Goal: Task Accomplishment & Management: Manage account settings

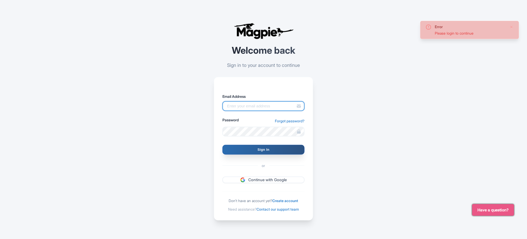
type input "[PERSON_NAME][EMAIL_ADDRESS][PERSON_NAME][DOMAIN_NAME]"
click at [248, 153] on input "Sign In" at bounding box center [264, 150] width 82 height 10
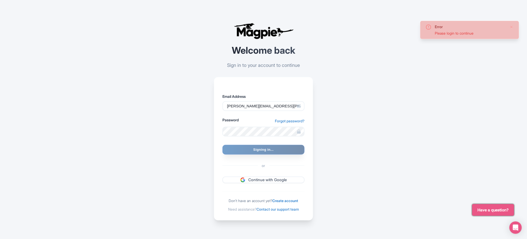
type input "Signing in..."
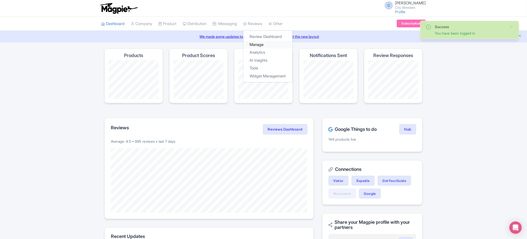
click at [257, 45] on link "Manage" at bounding box center [268, 45] width 49 height 8
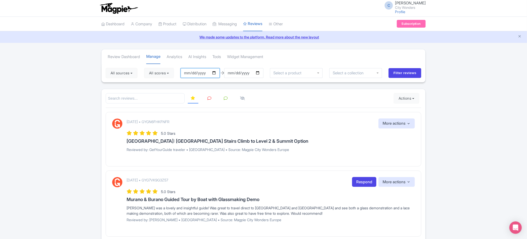
click at [193, 74] on input "[DATE]" at bounding box center [200, 73] width 39 height 10
click at [216, 72] on input "[DATE]" at bounding box center [200, 73] width 39 height 10
type input "[DATE]"
click at [259, 72] on input "[DATE]" at bounding box center [243, 73] width 39 height 10
type input "2025-10-16"
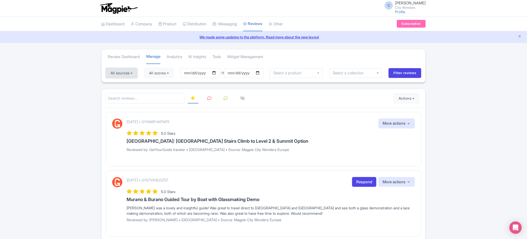
click at [133, 72] on button "All sources" at bounding box center [122, 73] width 32 height 10
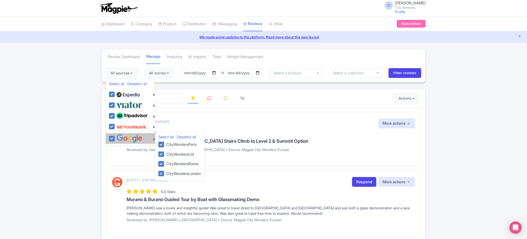
click at [129, 138] on img at bounding box center [130, 138] width 26 height 9
click at [119, 138] on input "checkbox" at bounding box center [116, 135] width 3 height 3
checkbox input "false"
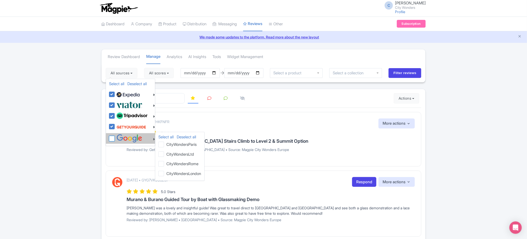
checkbox input "false"
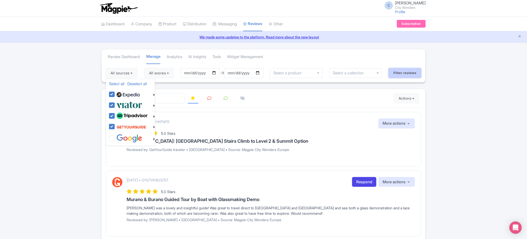
click at [407, 72] on input "Filter reviews" at bounding box center [405, 73] width 33 height 10
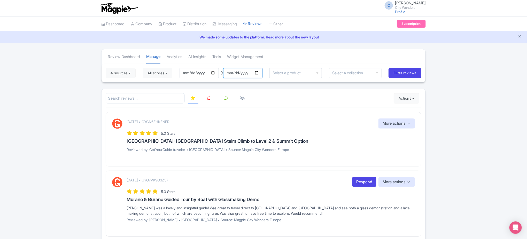
click at [233, 71] on input "[DATE]" at bounding box center [242, 73] width 39 height 10
click at [259, 73] on input "[DATE]" at bounding box center [242, 73] width 39 height 10
type input "2025-08-16"
click at [400, 75] on input "Filter reviews" at bounding box center [405, 73] width 33 height 10
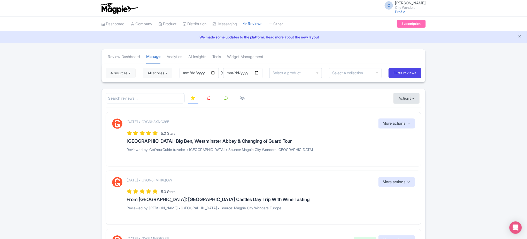
click at [409, 97] on button "Actions" at bounding box center [407, 98] width 26 height 10
click at [411, 108] on link "Import new reviews" at bounding box center [424, 112] width 61 height 10
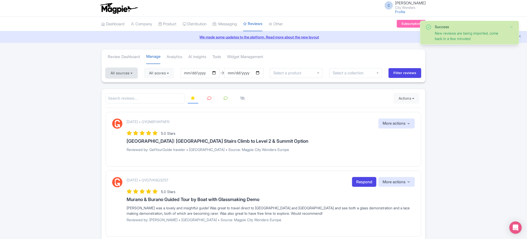
click at [135, 73] on button "All sources" at bounding box center [122, 73] width 32 height 10
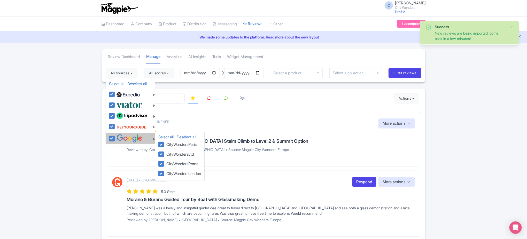
click at [118, 140] on img at bounding box center [130, 138] width 26 height 9
click at [118, 138] on input "checkbox" at bounding box center [116, 135] width 3 height 3
checkbox input "false"
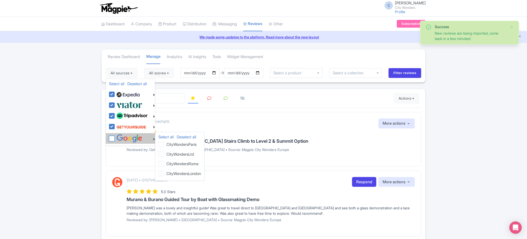
checkbox input "false"
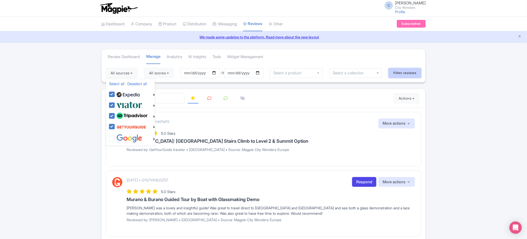
click at [411, 73] on input "Filter reviews" at bounding box center [405, 73] width 33 height 10
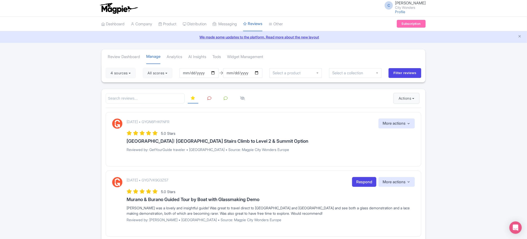
click at [407, 99] on button "Actions" at bounding box center [407, 98] width 26 height 10
click at [406, 111] on link "Import new reviews" at bounding box center [424, 112] width 61 height 10
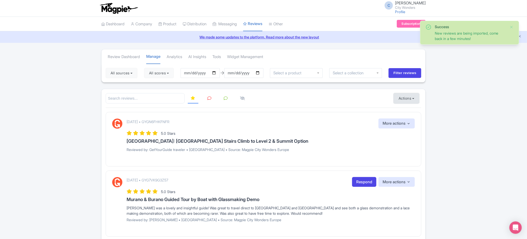
click at [407, 97] on button "Actions" at bounding box center [407, 98] width 26 height 10
click at [405, 121] on link "Download Reviews" at bounding box center [424, 120] width 61 height 8
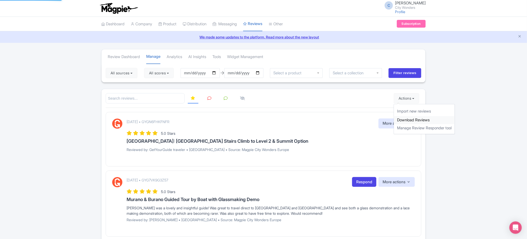
click at [405, 121] on link "Download Reviews" at bounding box center [424, 120] width 61 height 8
click at [424, 122] on link "Download Reviews" at bounding box center [424, 120] width 61 height 8
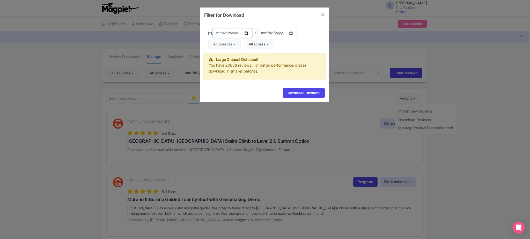
click at [247, 32] on input "[DATE]" at bounding box center [232, 33] width 39 height 10
type input "[DATE]"
click at [246, 32] on input "[DATE]" at bounding box center [232, 33] width 39 height 10
type input "[DATE]"
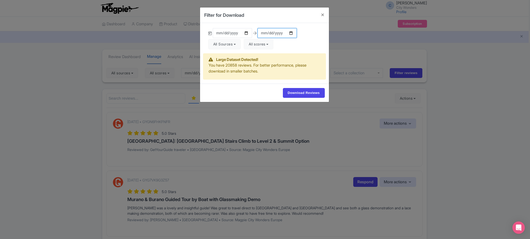
click at [289, 32] on input "[DATE]" at bounding box center [276, 33] width 39 height 10
type input "2025-08-16"
click at [239, 44] on button "All Sources" at bounding box center [224, 44] width 32 height 10
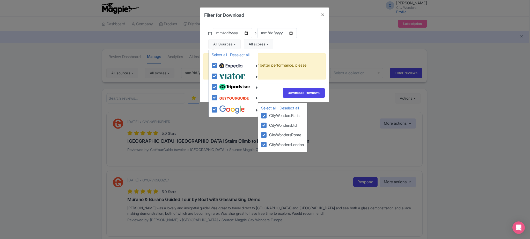
click at [222, 107] on img at bounding box center [232, 109] width 26 height 9
click at [221, 107] on input "checkbox" at bounding box center [219, 106] width 3 height 3
checkbox input "false"
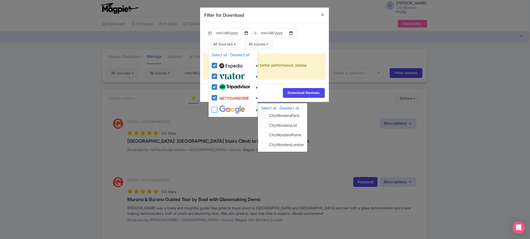
checkbox input "false"
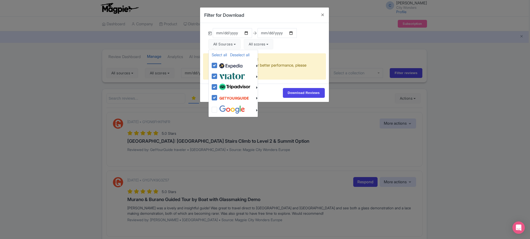
click at [300, 87] on div "Download Reviews" at bounding box center [264, 93] width 129 height 18
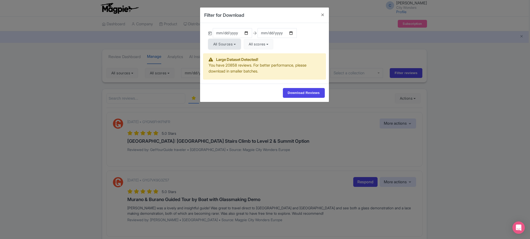
click at [236, 45] on button "All Sources" at bounding box center [224, 44] width 32 height 10
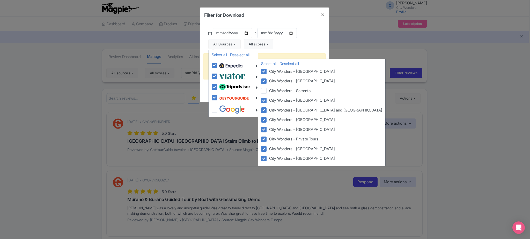
click at [267, 71] on label "City Wonders - [GEOGRAPHIC_DATA]" at bounding box center [301, 71] width 68 height 7
click at [0, 0] on input "City Wonders - [GEOGRAPHIC_DATA]" at bounding box center [0, 0] width 0 height 0
click at [267, 80] on label "City Wonders - [GEOGRAPHIC_DATA]" at bounding box center [301, 81] width 68 height 7
click at [0, 0] on input "City Wonders - [GEOGRAPHIC_DATA]" at bounding box center [0, 0] width 0 height 0
click at [284, 63] on link "Deselect all" at bounding box center [288, 63] width 19 height 5
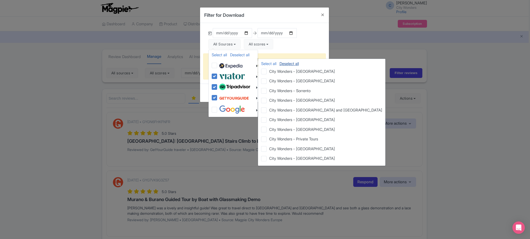
checkbox input "false"
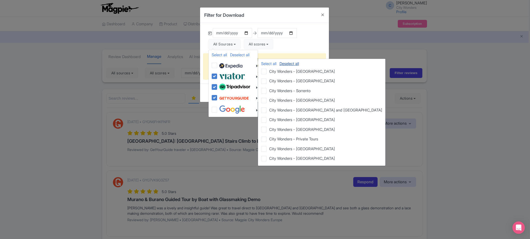
checkbox input "false"
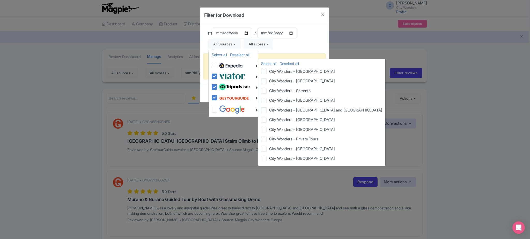
click at [267, 128] on label "City Wonders - [GEOGRAPHIC_DATA]" at bounding box center [301, 129] width 68 height 7
click at [0, 0] on input "City Wonders - [GEOGRAPHIC_DATA]" at bounding box center [0, 0] width 0 height 0
click at [267, 129] on label "City Wonders - [GEOGRAPHIC_DATA]" at bounding box center [301, 129] width 68 height 7
click at [0, 0] on input "City Wonders - [GEOGRAPHIC_DATA]" at bounding box center [0, 0] width 0 height 0
click at [267, 129] on label "City Wonders - [GEOGRAPHIC_DATA]" at bounding box center [301, 129] width 68 height 7
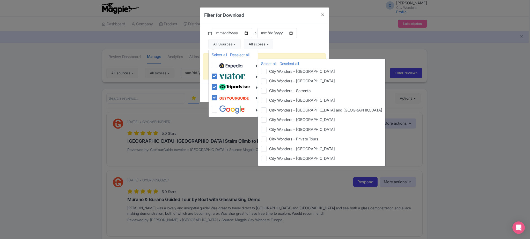
click at [0, 0] on input "City Wonders - [GEOGRAPHIC_DATA]" at bounding box center [0, 0] width 0 height 0
click at [267, 129] on label "City Wonders - [GEOGRAPHIC_DATA]" at bounding box center [301, 129] width 68 height 7
click at [0, 0] on input "City Wonders - [GEOGRAPHIC_DATA]" at bounding box center [0, 0] width 0 height 0
click at [267, 129] on label "City Wonders - [GEOGRAPHIC_DATA]" at bounding box center [301, 129] width 68 height 7
click at [0, 0] on input "City Wonders - [GEOGRAPHIC_DATA]" at bounding box center [0, 0] width 0 height 0
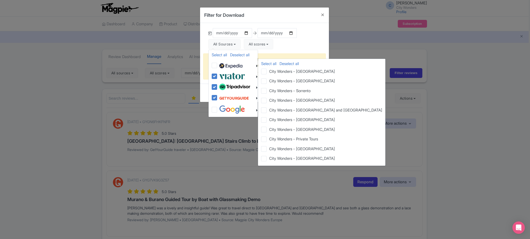
click at [231, 64] on img at bounding box center [230, 66] width 23 height 8
click at [221, 64] on input "checkbox" at bounding box center [219, 62] width 3 height 3
checkbox input "true"
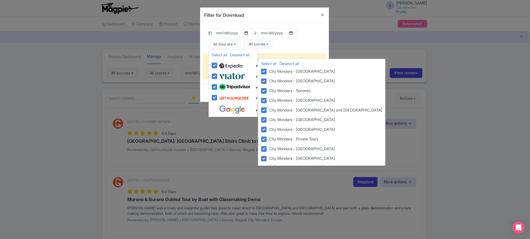
checkbox input "true"
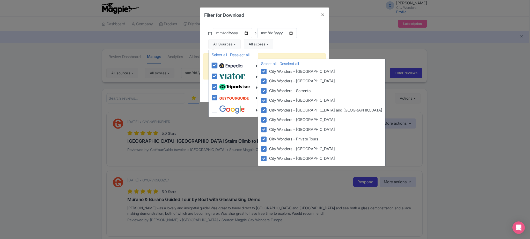
checkbox input "true"
click at [282, 65] on link "Deselect all" at bounding box center [288, 63] width 19 height 5
checkbox input "false"
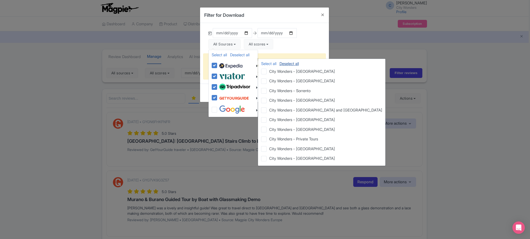
checkbox input "false"
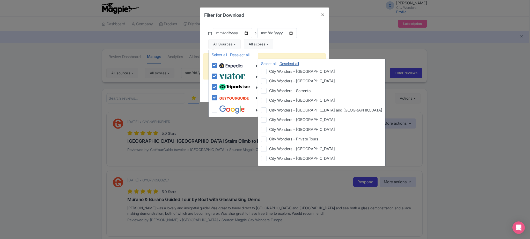
checkbox input "false"
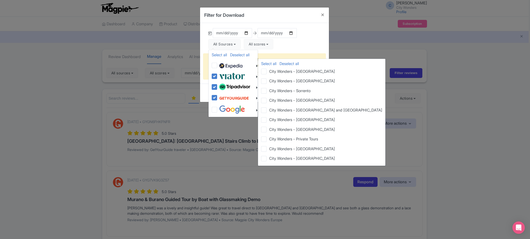
click at [267, 128] on label "City Wonders - [GEOGRAPHIC_DATA]" at bounding box center [301, 129] width 68 height 7
click at [0, 0] on input "City Wonders - [GEOGRAPHIC_DATA]" at bounding box center [0, 0] width 0 height 0
click at [267, 129] on label "City Wonders - [GEOGRAPHIC_DATA]" at bounding box center [301, 129] width 68 height 7
click at [0, 0] on input "City Wonders - [GEOGRAPHIC_DATA]" at bounding box center [0, 0] width 0 height 0
click at [228, 65] on img at bounding box center [230, 66] width 23 height 8
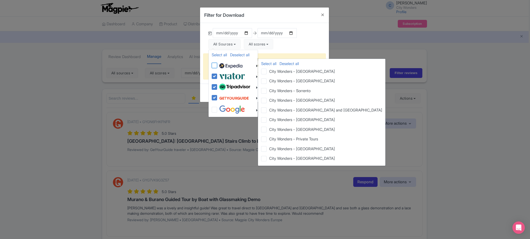
click at [221, 64] on input "checkbox" at bounding box center [219, 62] width 3 height 3
checkbox input "true"
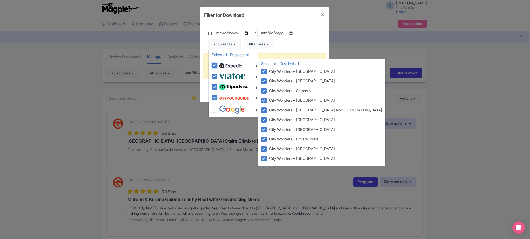
checkbox input "true"
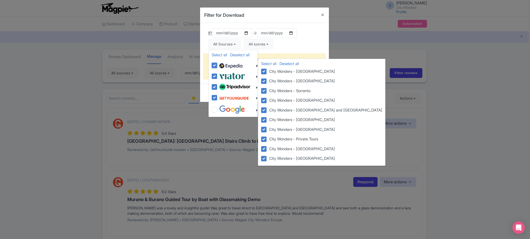
checkbox input "true"
click at [277, 131] on label "City Wonders - [GEOGRAPHIC_DATA]" at bounding box center [301, 129] width 68 height 7
click at [0, 0] on input "City Wonders - [GEOGRAPHIC_DATA]" at bounding box center [0, 0] width 0 height 0
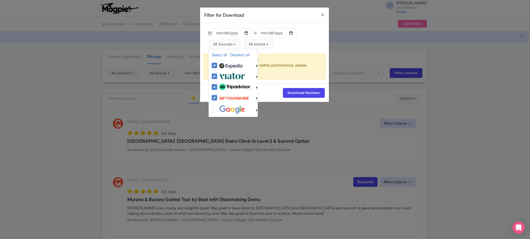
click at [297, 50] on div "2025-08-06 2025-08-16 All Sources Select all Deselect all Select all Deselect a…" at bounding box center [264, 38] width 129 height 31
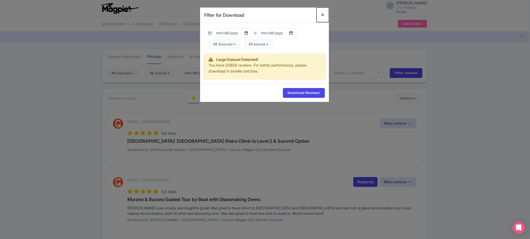
click at [322, 13] on button "Close" at bounding box center [322, 14] width 12 height 15
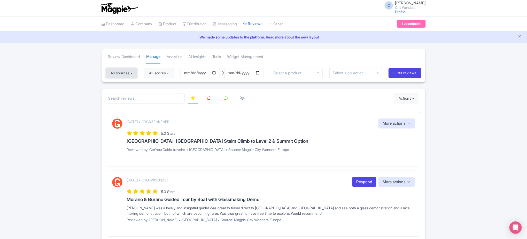
click at [132, 73] on button "All sources" at bounding box center [122, 73] width 32 height 10
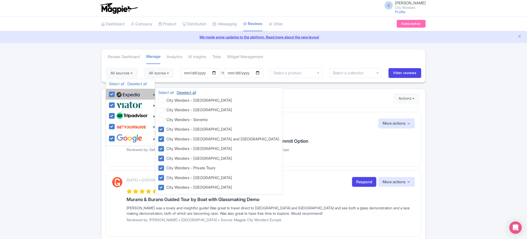
click at [194, 94] on link "Deselect all" at bounding box center [186, 92] width 19 height 5
checkbox input "false"
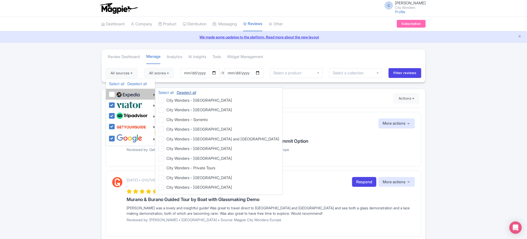
checkbox input "false"
click at [165, 157] on label "City Wonders - [GEOGRAPHIC_DATA]" at bounding box center [199, 158] width 68 height 7
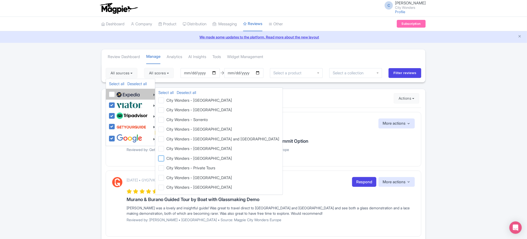
click at [165, 157] on input "City Wonders - [GEOGRAPHIC_DATA]" at bounding box center [166, 156] width 3 height 3
checkbox input "true"
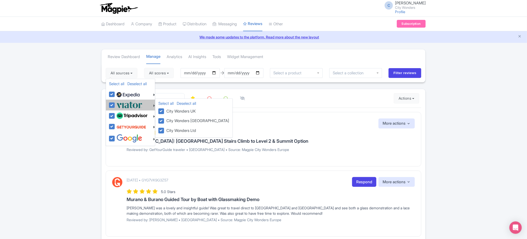
click at [165, 111] on label "City Wonders UK" at bounding box center [181, 111] width 32 height 7
click at [165, 111] on input "City Wonders UK" at bounding box center [166, 109] width 3 height 3
checkbox input "false"
click at [158, 122] on li "City Wonders [GEOGRAPHIC_DATA]" at bounding box center [193, 121] width 77 height 10
click at [165, 122] on label "City Wonders [GEOGRAPHIC_DATA]" at bounding box center [197, 120] width 65 height 7
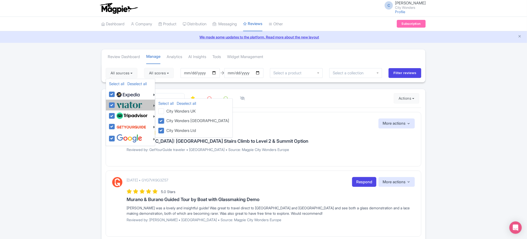
click at [165, 121] on input "City Wonders [GEOGRAPHIC_DATA]" at bounding box center [166, 118] width 3 height 3
checkbox input "false"
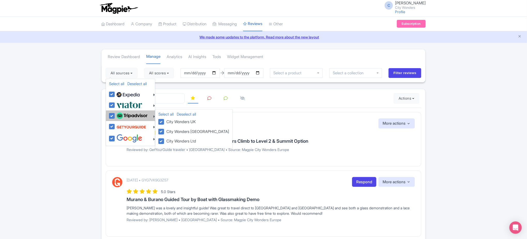
click at [165, 121] on label "City Wonders UK" at bounding box center [181, 121] width 32 height 7
click at [0, 0] on input "City Wonders UK" at bounding box center [0, 0] width 0 height 0
click at [165, 132] on label "City Wonders [GEOGRAPHIC_DATA]" at bounding box center [197, 131] width 65 height 7
click at [0, 0] on input "City Wonders [GEOGRAPHIC_DATA]" at bounding box center [0, 0] width 0 height 0
click at [165, 131] on label "City Wonders [GEOGRAPHIC_DATA]" at bounding box center [197, 131] width 65 height 7
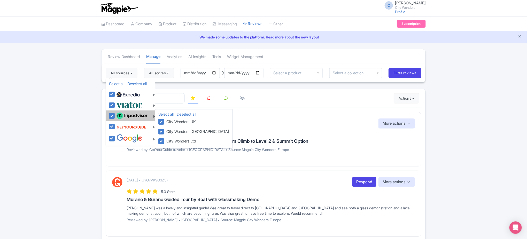
click at [0, 0] on input "City Wonders [GEOGRAPHIC_DATA]" at bounding box center [0, 0] width 0 height 0
click at [165, 120] on label "City Wonders UK" at bounding box center [181, 121] width 32 height 7
click at [0, 0] on input "City Wonders UK" at bounding box center [0, 0] width 0 height 0
click at [187, 114] on link "Deselect all" at bounding box center [186, 114] width 19 height 5
checkbox input "false"
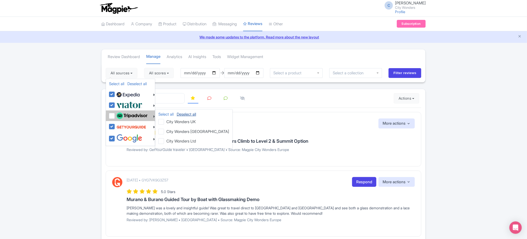
checkbox input "false"
click at [165, 140] on label "City Wonders Ltd" at bounding box center [181, 141] width 32 height 7
click at [0, 0] on input "City Wonders Ltd" at bounding box center [0, 0] width 0 height 0
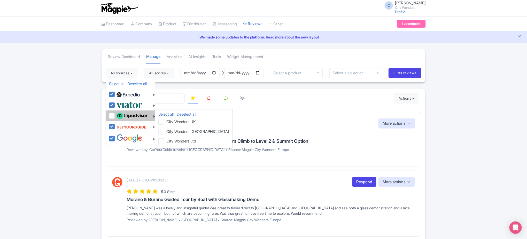
checkbox input "false"
click at [166, 116] on link "Select all" at bounding box center [165, 114] width 15 height 5
checkbox input "true"
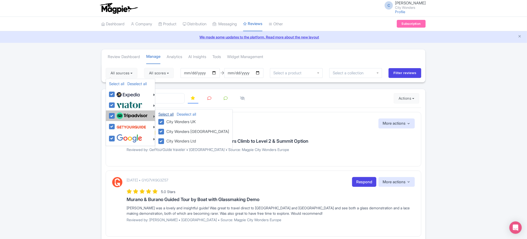
checkbox input "true"
click at [165, 141] on label "City Wonders Ltd" at bounding box center [181, 141] width 32 height 7
click at [0, 0] on input "City Wonders Ltd" at bounding box center [0, 0] width 0 height 0
checkbox input "true"
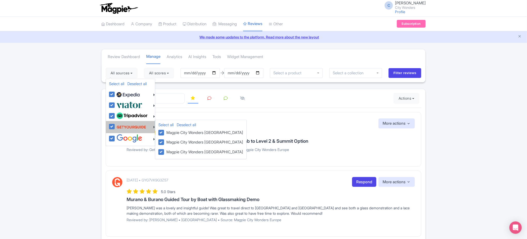
click at [165, 131] on label "Magpie City Wonders [GEOGRAPHIC_DATA]" at bounding box center [204, 132] width 79 height 7
click at [165, 131] on input "Magpie City Wonders [GEOGRAPHIC_DATA]" at bounding box center [166, 130] width 3 height 3
checkbox input "false"
click at [165, 144] on label "Magpie City Wonders [GEOGRAPHIC_DATA]" at bounding box center [204, 142] width 79 height 7
click at [165, 142] on input "Magpie City Wonders [GEOGRAPHIC_DATA]" at bounding box center [166, 140] width 3 height 3
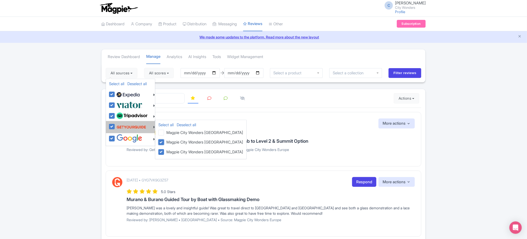
checkbox input "false"
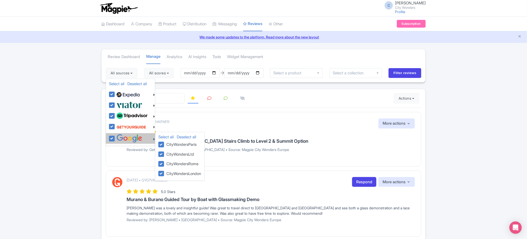
click at [115, 139] on label at bounding box center [128, 138] width 27 height 9
click at [115, 138] on input "checkbox" at bounding box center [116, 135] width 3 height 3
checkbox input "false"
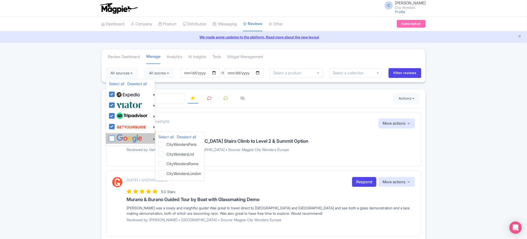
checkbox input "false"
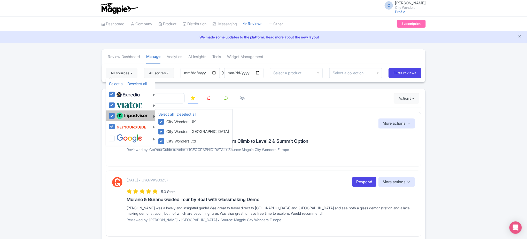
click at [165, 132] on label "City Wonders [GEOGRAPHIC_DATA]" at bounding box center [197, 131] width 65 height 7
click at [0, 0] on input "City Wonders [GEOGRAPHIC_DATA]" at bounding box center [0, 0] width 0 height 0
click at [165, 122] on label "City Wonders UK" at bounding box center [181, 121] width 32 height 7
click at [0, 0] on input "City Wonders UK" at bounding box center [0, 0] width 0 height 0
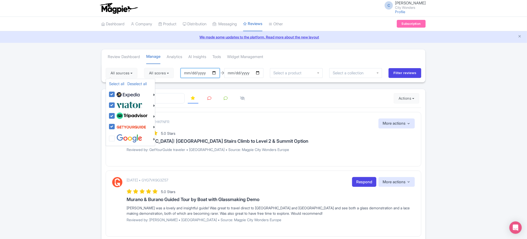
click at [196, 77] on input "2025-07-09" at bounding box center [200, 73] width 39 height 10
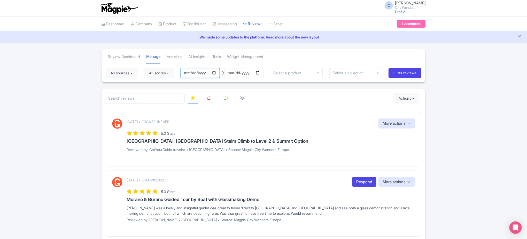
click at [201, 72] on input "2025-06-09" at bounding box center [200, 73] width 39 height 10
click at [215, 73] on input "2025-06-09" at bounding box center [200, 73] width 39 height 10
type input "[DATE]"
click at [256, 73] on input "2025-10-08" at bounding box center [243, 73] width 39 height 10
click at [260, 73] on input "2025-10-08" at bounding box center [243, 73] width 39 height 10
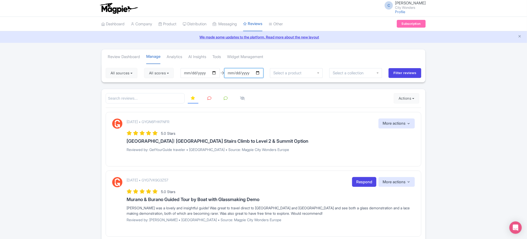
type input "[DATE]"
click at [118, 72] on button "All sources" at bounding box center [122, 73] width 32 height 10
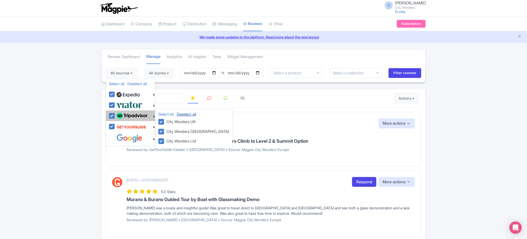
click at [182, 116] on link "Deselect all" at bounding box center [186, 114] width 19 height 5
checkbox input "false"
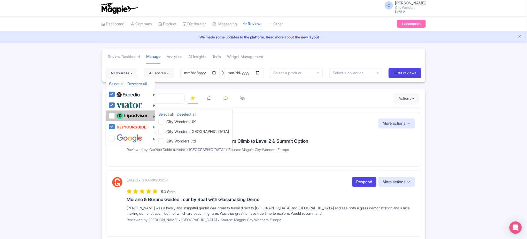
click at [165, 142] on label "City Wonders Ltd" at bounding box center [181, 141] width 32 height 7
click at [0, 0] on input "City Wonders Ltd" at bounding box center [0, 0] width 0 height 0
click at [168, 112] on link "Select all" at bounding box center [165, 114] width 15 height 5
checkbox input "true"
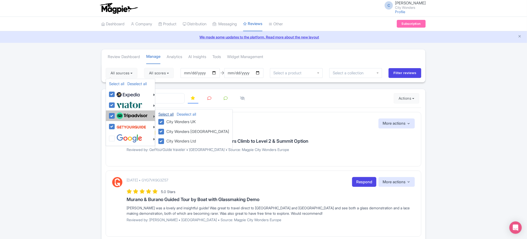
checkbox input "true"
click at [169, 119] on label "City Wonders UK" at bounding box center [181, 121] width 32 height 7
click at [0, 0] on input "City Wonders UK" at bounding box center [0, 0] width 0 height 0
click at [170, 122] on label "City Wonders UK" at bounding box center [181, 121] width 32 height 7
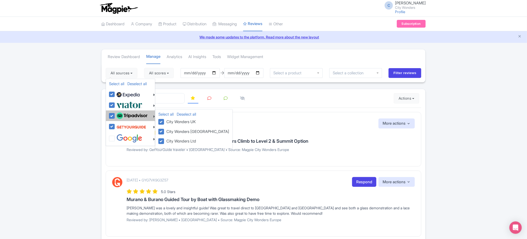
click at [0, 0] on input "City Wonders UK" at bounding box center [0, 0] width 0 height 0
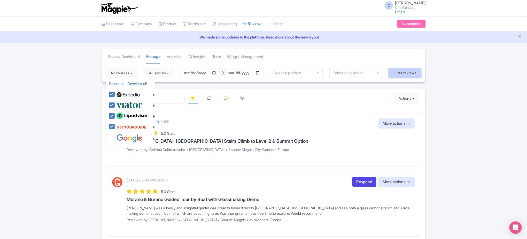
click at [402, 70] on input "Filter reviews" at bounding box center [405, 73] width 33 height 10
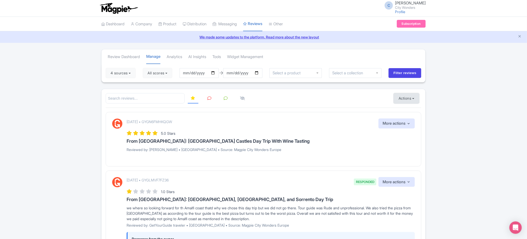
click at [414, 98] on button "Actions" at bounding box center [407, 98] width 26 height 10
click at [409, 119] on link "Download Reviews" at bounding box center [424, 120] width 61 height 8
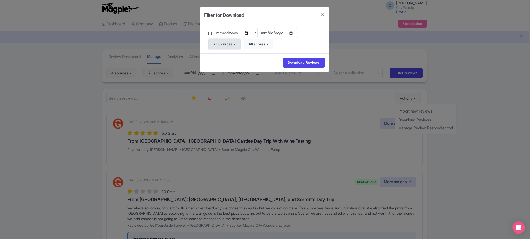
click at [237, 43] on button "All Sources" at bounding box center [224, 44] width 32 height 10
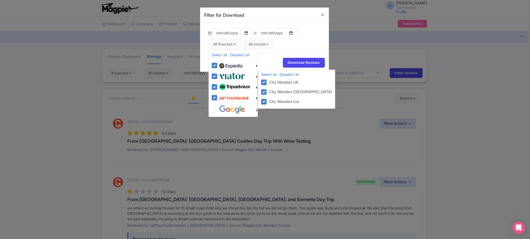
click at [267, 81] on label "City Wonders UK" at bounding box center [283, 82] width 32 height 7
click at [0, 0] on input "City Wonders UK" at bounding box center [0, 0] width 0 height 0
click at [267, 93] on label "City Wonders [GEOGRAPHIC_DATA]" at bounding box center [299, 91] width 65 height 7
click at [0, 0] on input "City Wonders [GEOGRAPHIC_DATA]" at bounding box center [0, 0] width 0 height 0
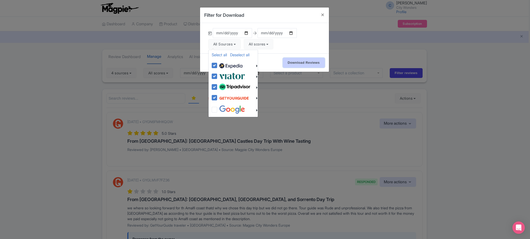
click at [293, 64] on input "Download Reviews" at bounding box center [304, 63] width 42 height 10
